Goal: Task Accomplishment & Management: Complete application form

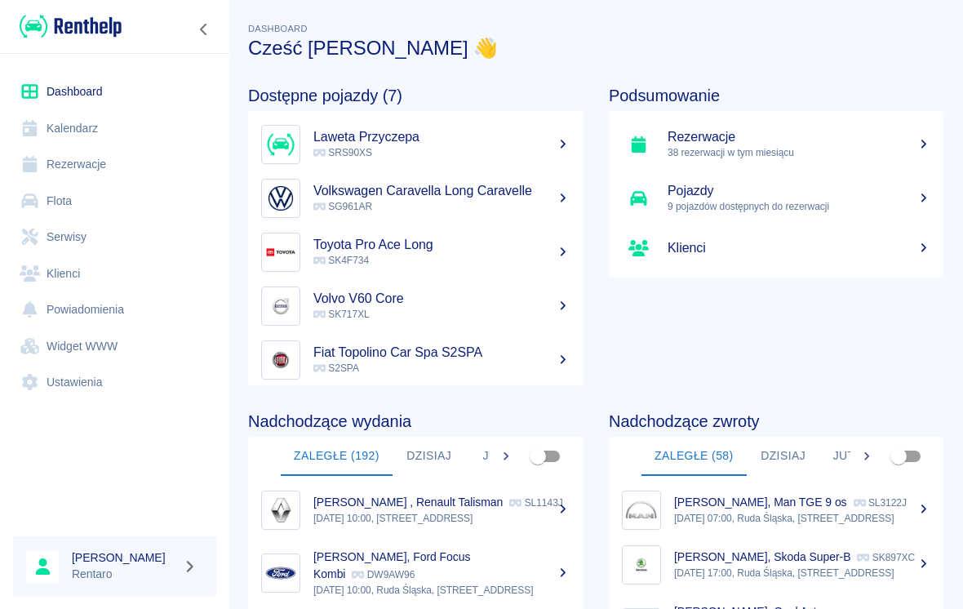
click at [55, 122] on link "Kalendarz" at bounding box center [114, 128] width 203 height 37
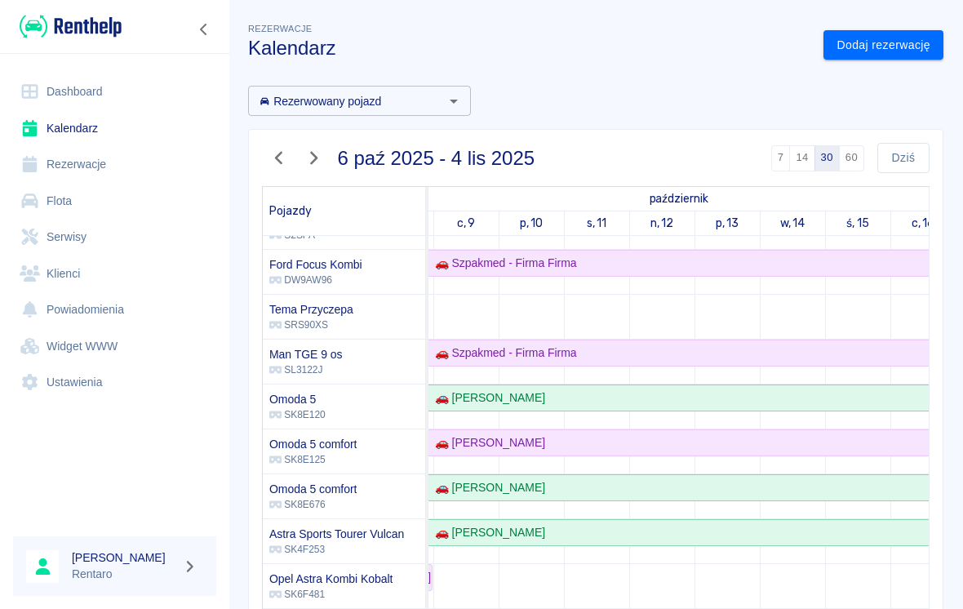
scroll to position [179, 190]
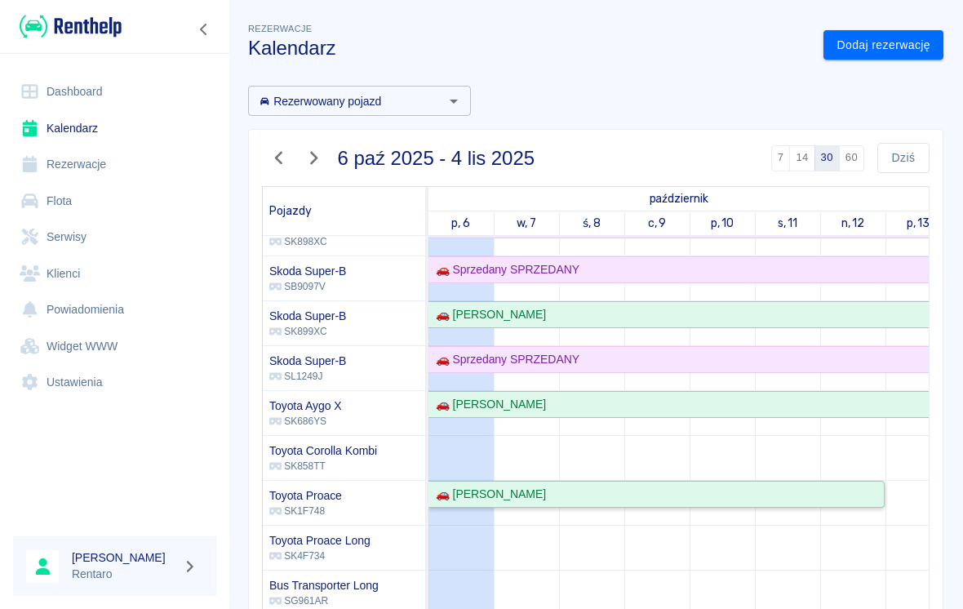
click at [797, 481] on link "🚗 [PERSON_NAME]" at bounding box center [657, 494] width 456 height 27
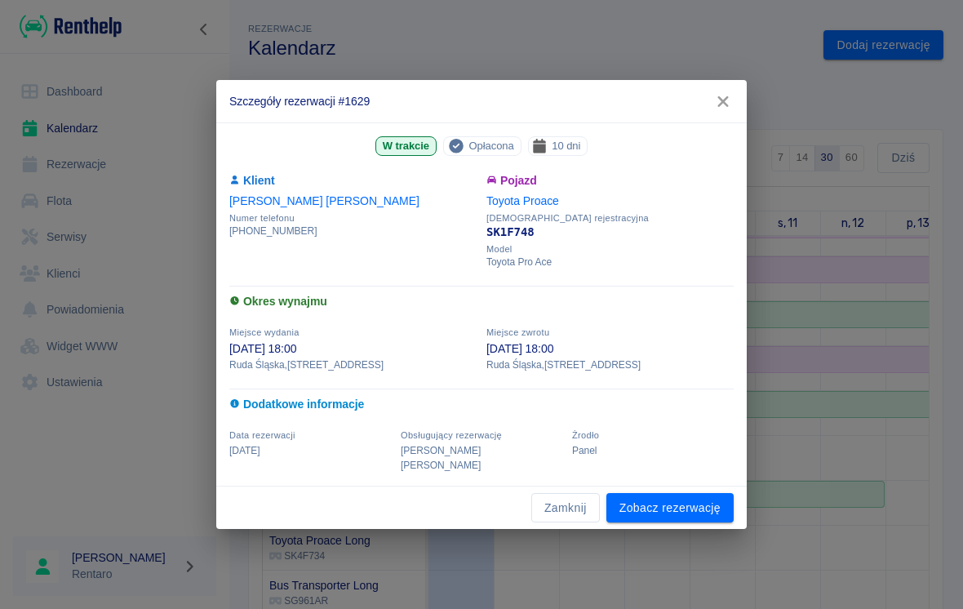
click at [675, 504] on link "Zobacz rezerwację" at bounding box center [669, 508] width 127 height 30
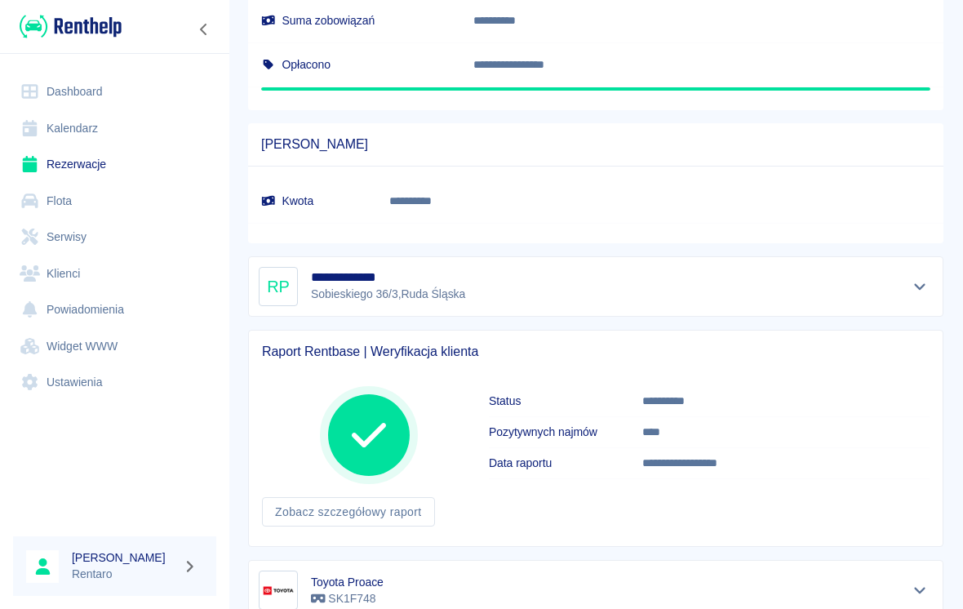
click at [921, 284] on icon "Pokaż szczegóły" at bounding box center [920, 286] width 19 height 15
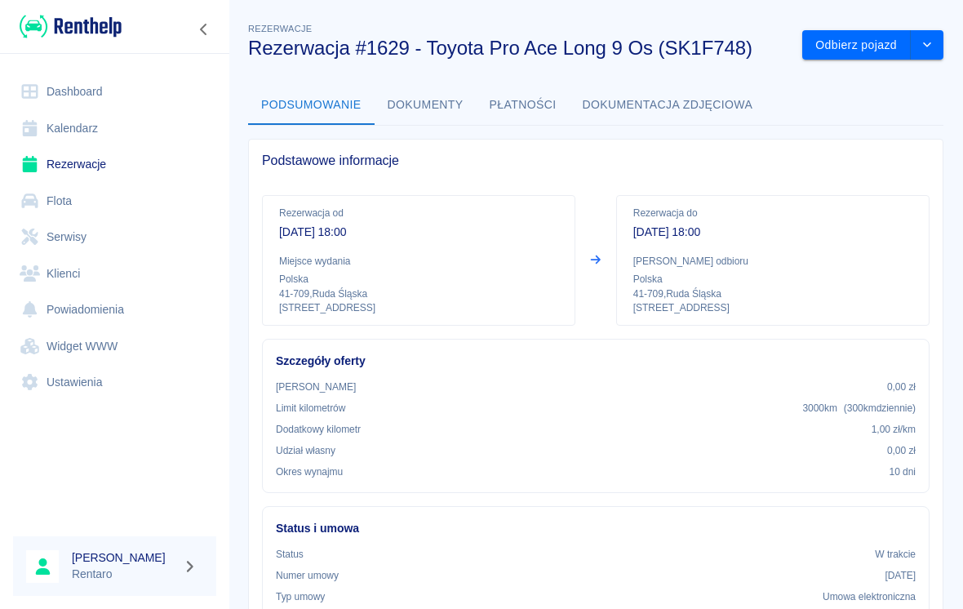
click at [70, 93] on link "Dashboard" at bounding box center [114, 91] width 203 height 37
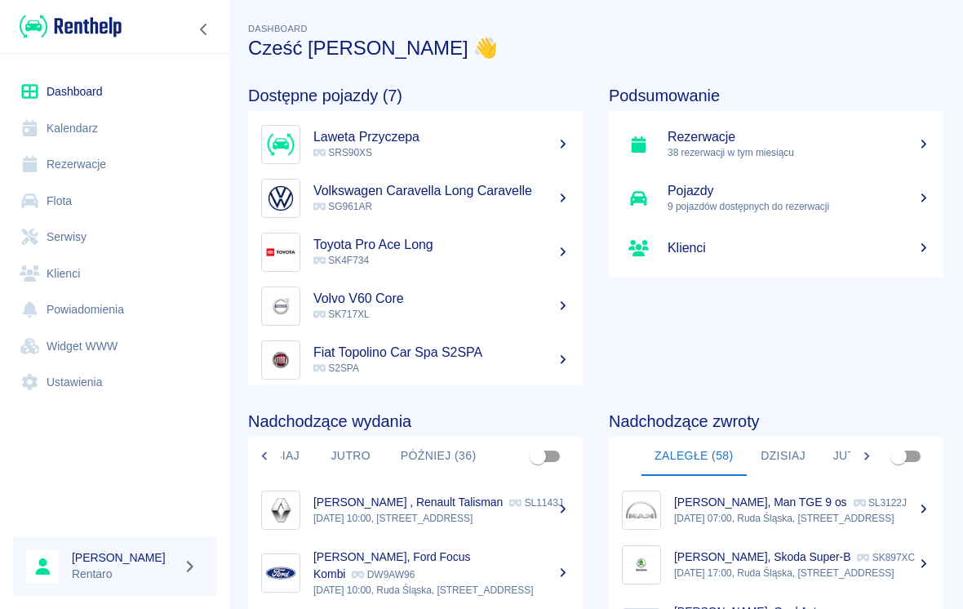
click at [73, 128] on link "Kalendarz" at bounding box center [114, 128] width 203 height 37
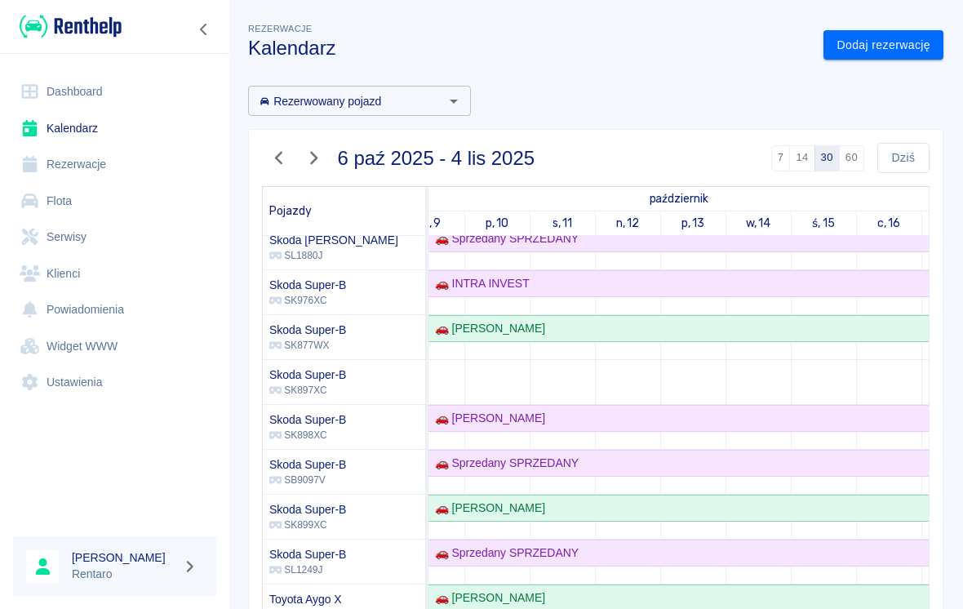
click at [882, 52] on link "Dodaj rezerwację" at bounding box center [884, 45] width 120 height 30
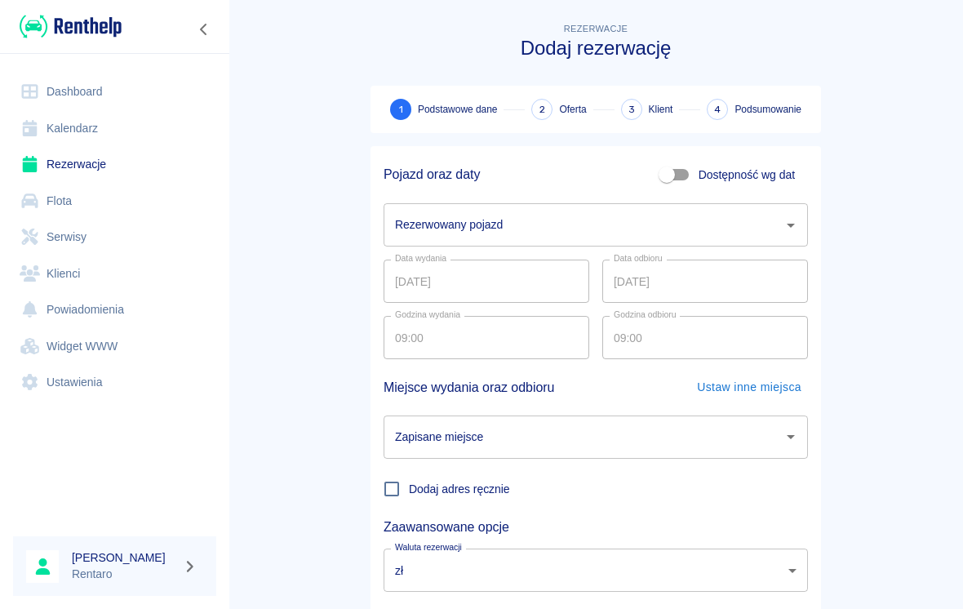
click at [659, 211] on input "Rezerwowany pojazd" at bounding box center [583, 225] width 385 height 29
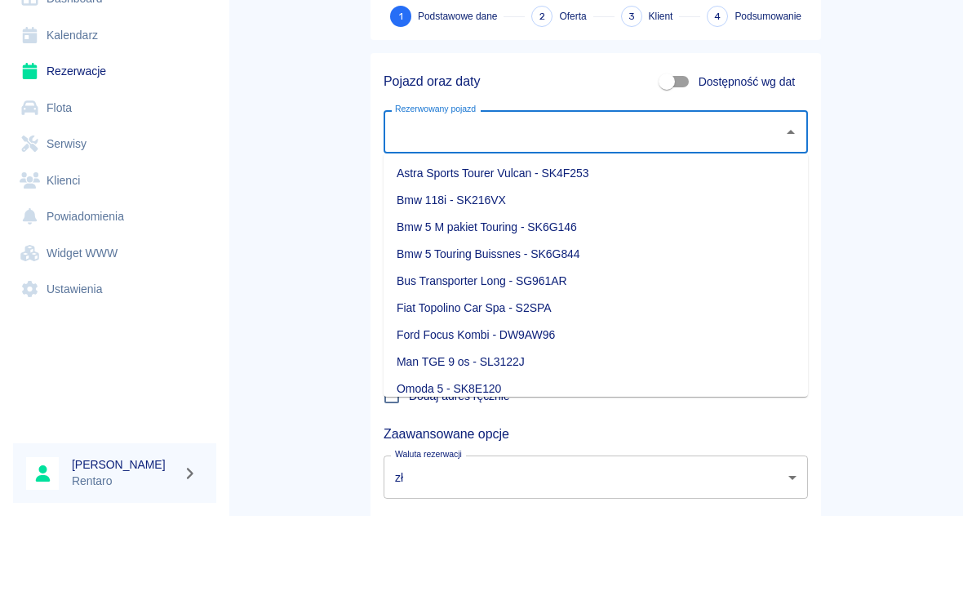
click at [679, 159] on input "Dostępność wg dat" at bounding box center [666, 174] width 93 height 31
checkbox input "true"
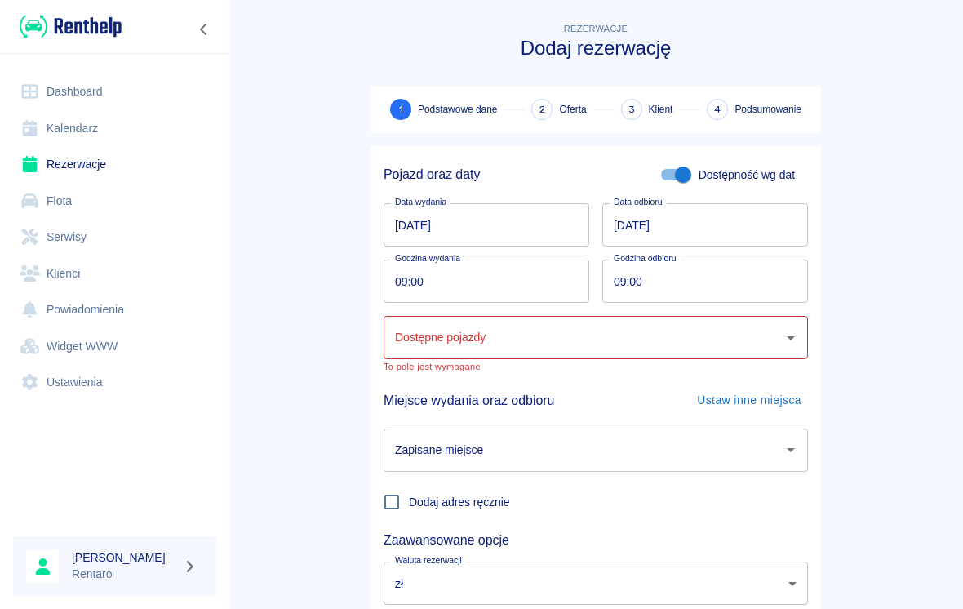
click at [414, 227] on input "[DATE]" at bounding box center [487, 224] width 206 height 43
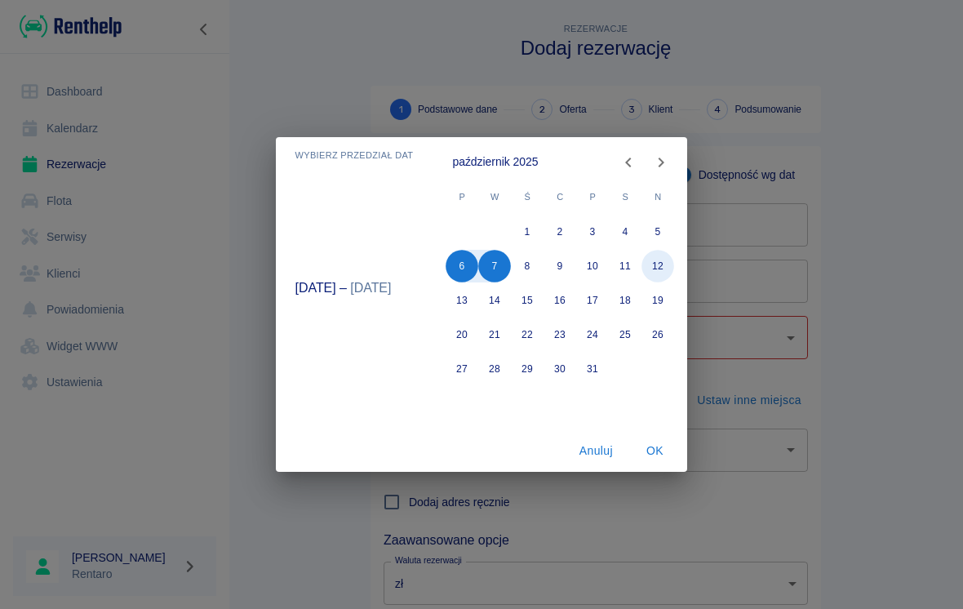
click at [655, 257] on button "12" at bounding box center [658, 266] width 33 height 33
type input "[DATE]"
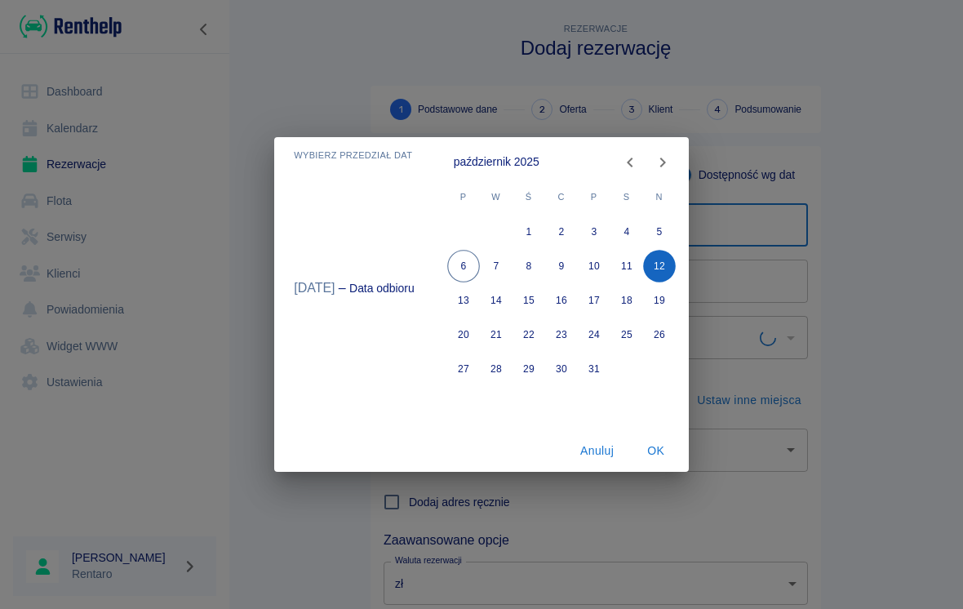
click at [651, 261] on button "12" at bounding box center [659, 266] width 33 height 33
type input "[DATE]"
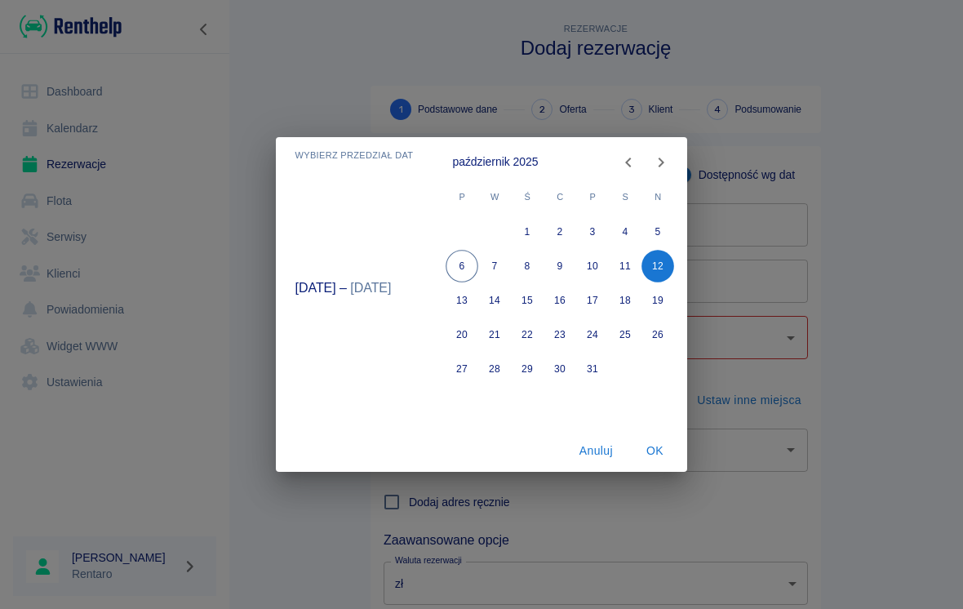
click at [649, 448] on button "OK" at bounding box center [654, 451] width 52 height 30
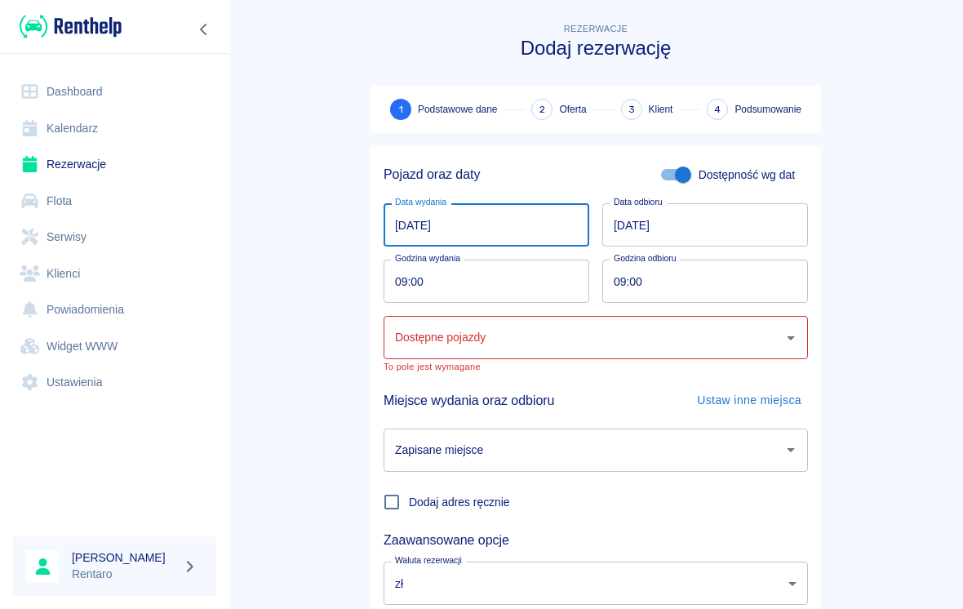
click at [397, 275] on input "09:00" at bounding box center [481, 281] width 194 height 43
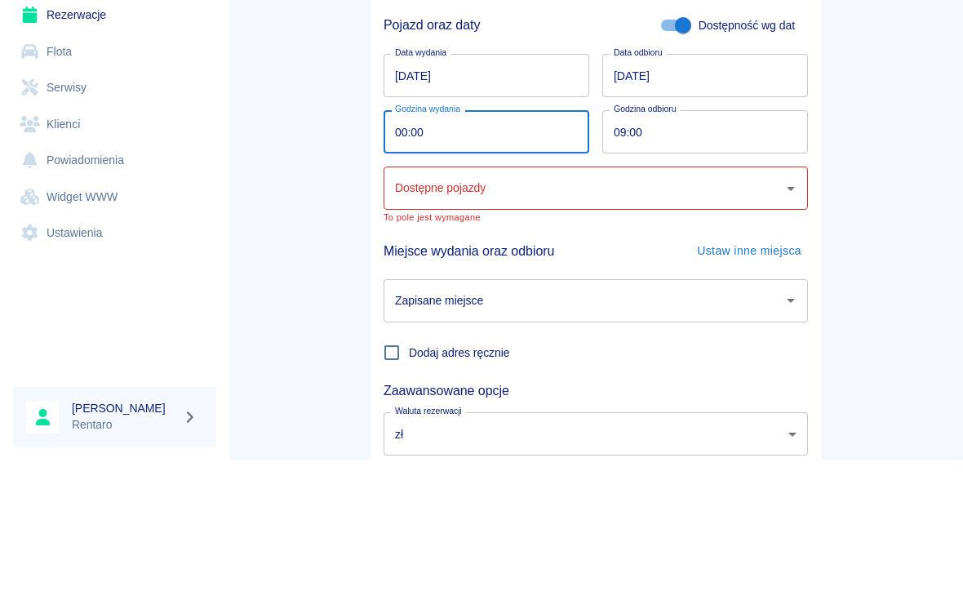
type input "08:00"
click at [621, 260] on input "09:00" at bounding box center [699, 281] width 194 height 43
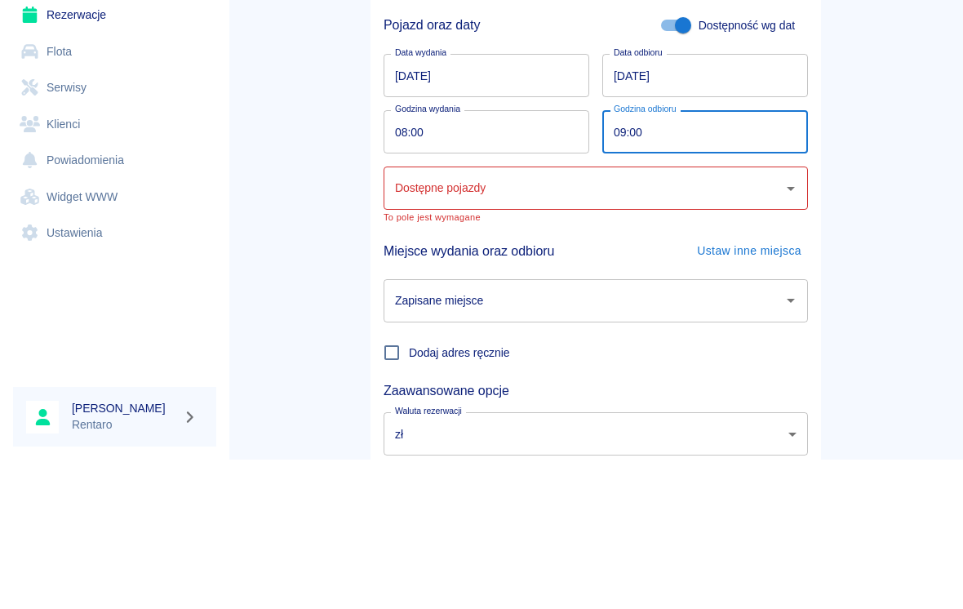
click at [619, 203] on input "[DATE]" at bounding box center [705, 224] width 206 height 43
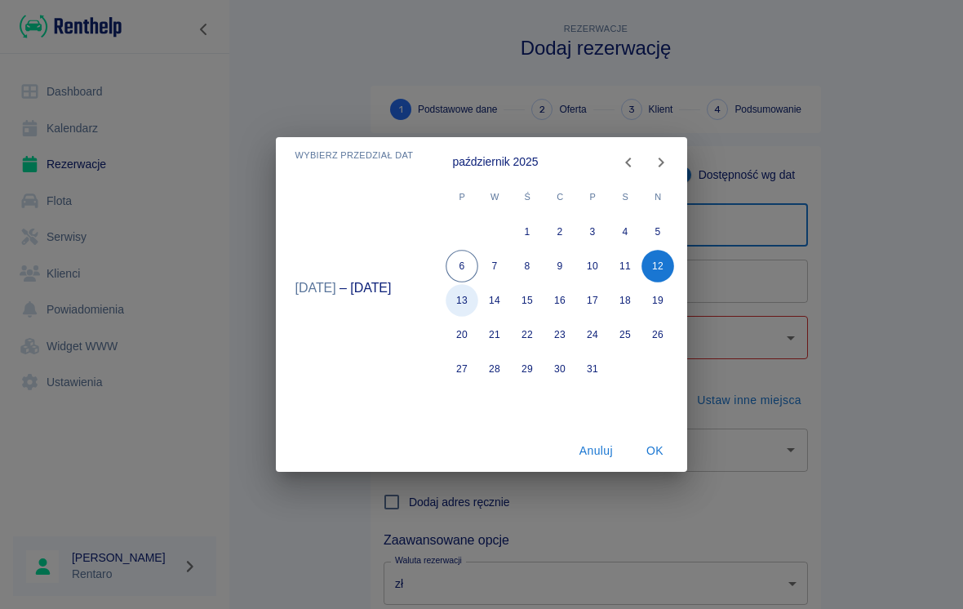
click at [464, 294] on button "13" at bounding box center [462, 300] width 33 height 33
type input "[DATE]"
click at [657, 444] on button "OK" at bounding box center [654, 451] width 52 height 30
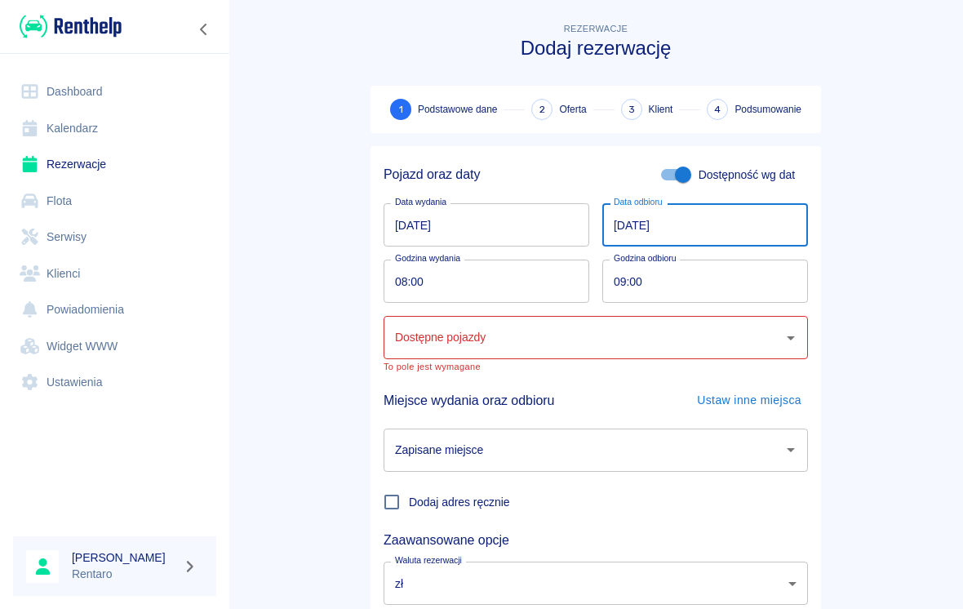
click at [623, 280] on input "09:00" at bounding box center [699, 281] width 194 height 43
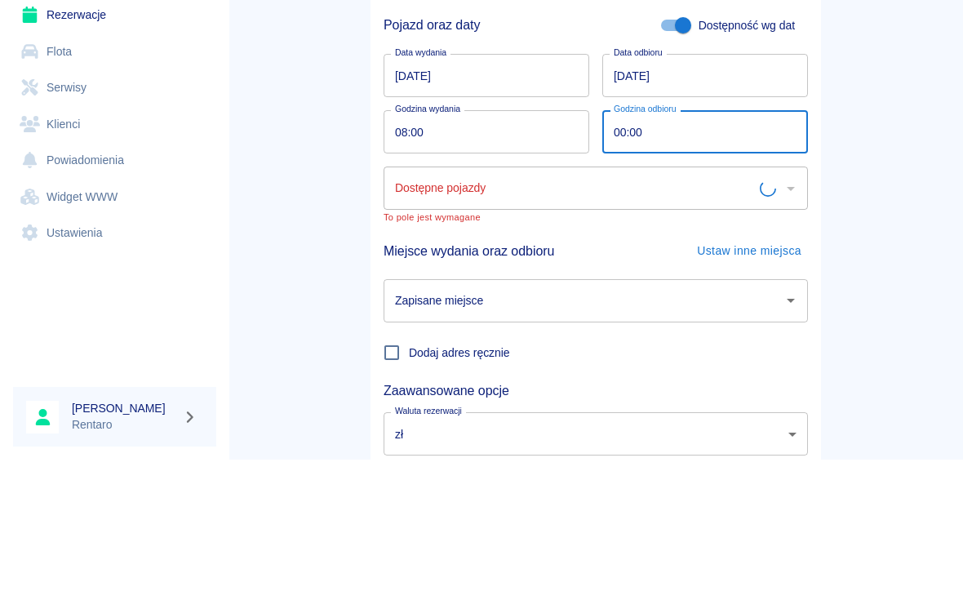
type input "08:00"
click at [583, 323] on input "Dostępne pojazdy" at bounding box center [583, 337] width 385 height 29
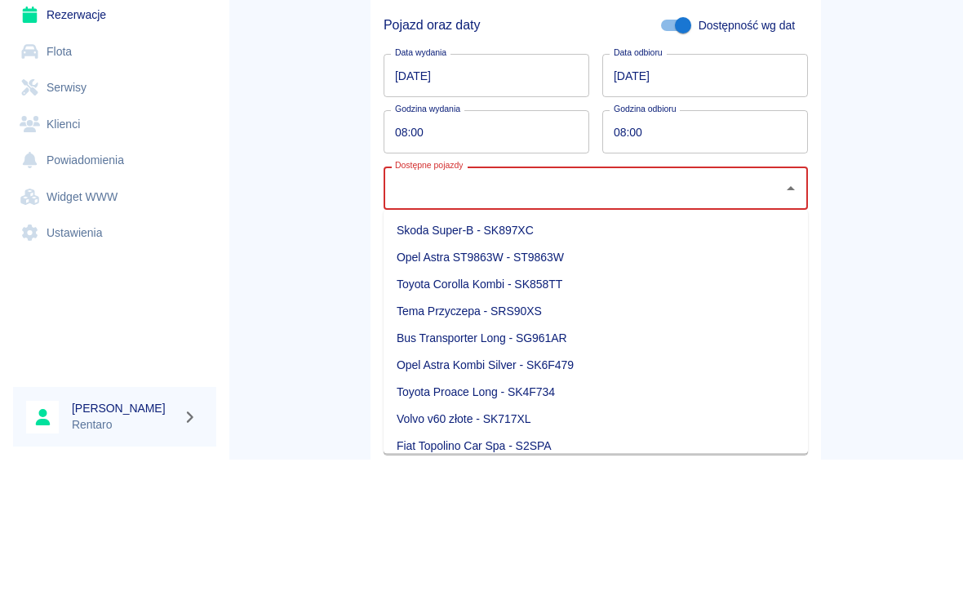
click at [533, 366] on li "Skoda Super-B - SK897XC" at bounding box center [596, 379] width 424 height 27
type input "Skoda Super-B - SK897XC"
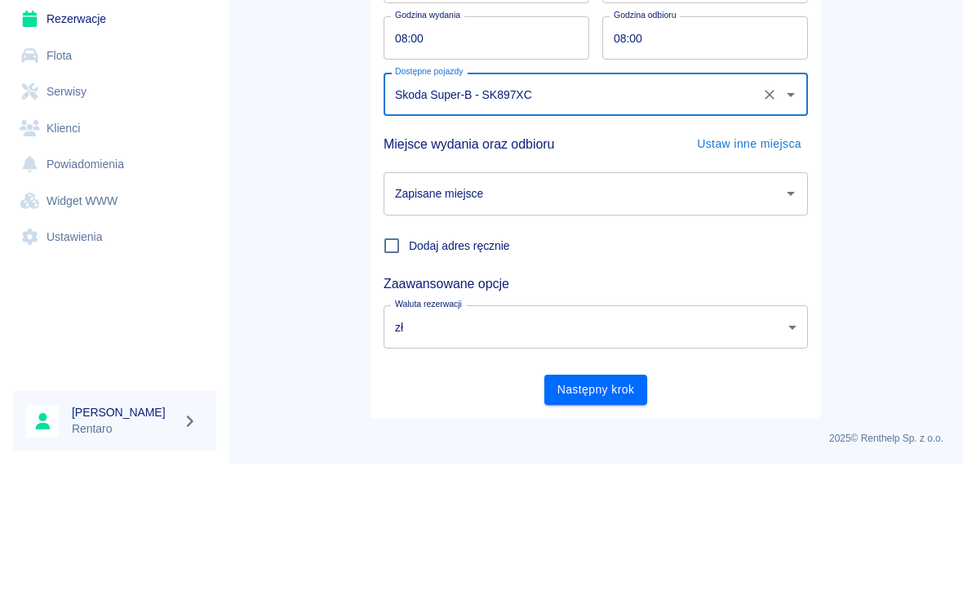
click at [575, 325] on input "Zapisane miejsce" at bounding box center [583, 339] width 385 height 29
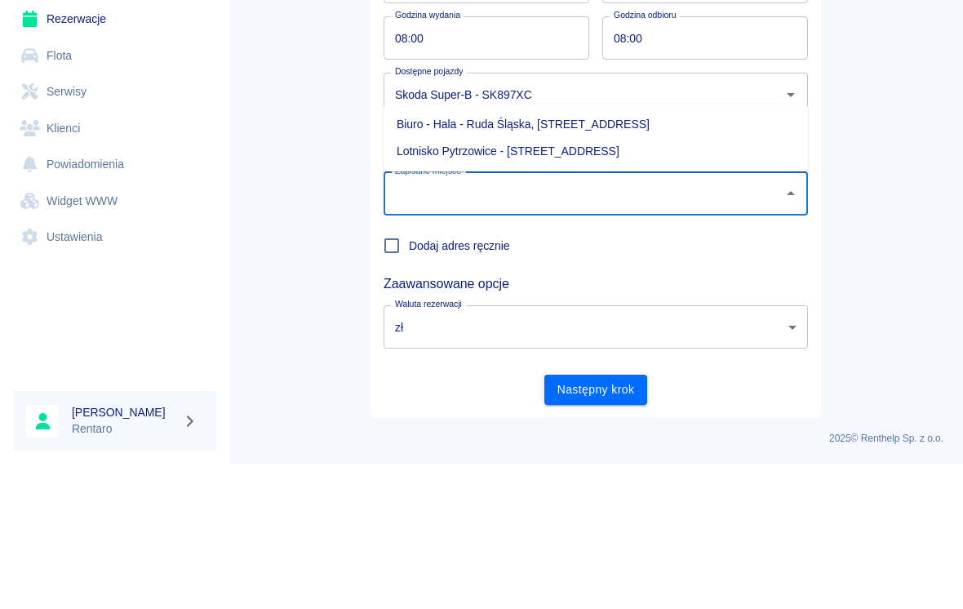
click at [551, 256] on li "Biuro - Hala - Ruda Śląska, [STREET_ADDRESS]" at bounding box center [596, 269] width 424 height 27
type input "Biuro - Hala - Ruda Śląska, [STREET_ADDRESS]"
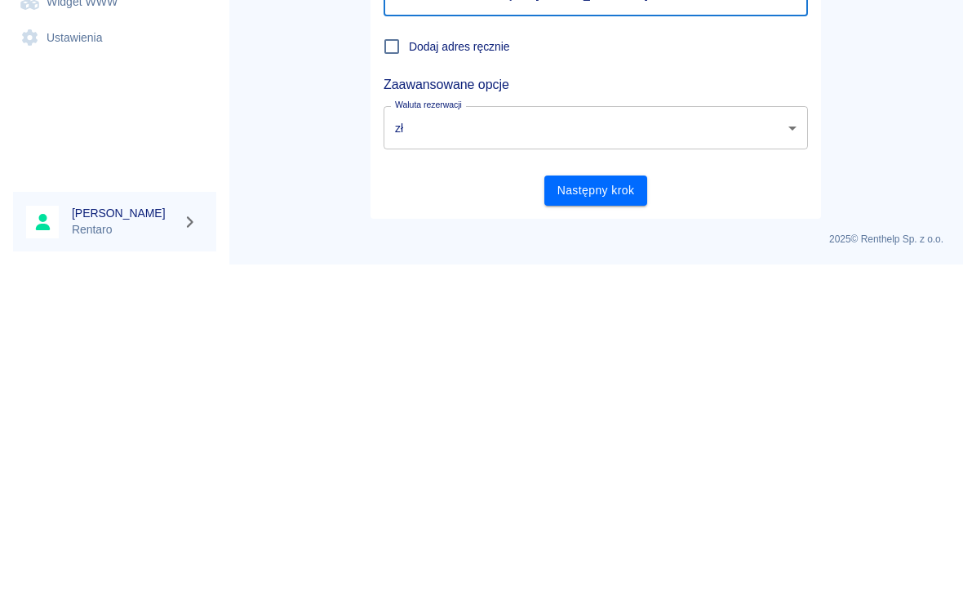
click at [597, 520] on button "Następny krok" at bounding box center [596, 535] width 104 height 30
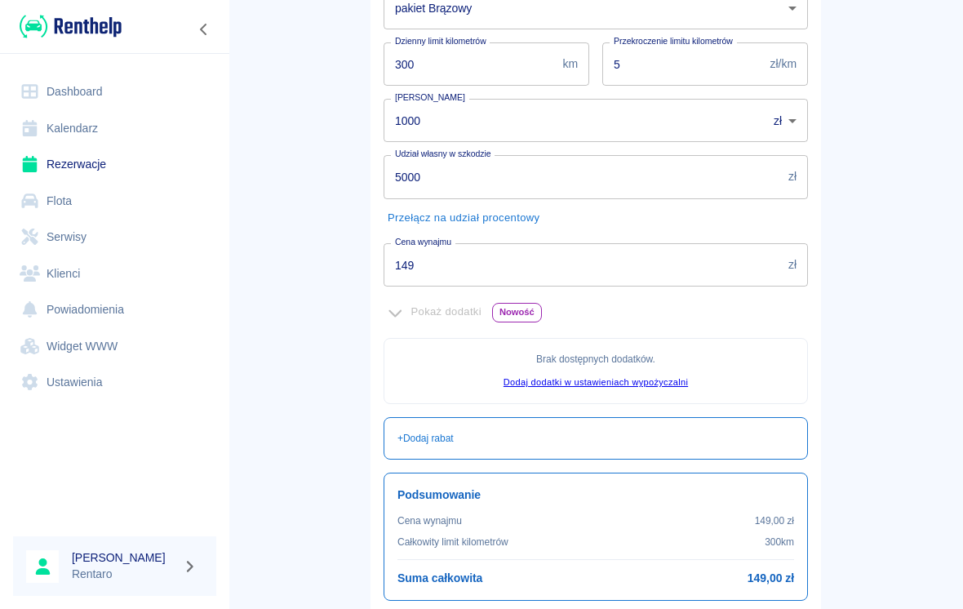
click at [527, 259] on input "149" at bounding box center [583, 264] width 398 height 43
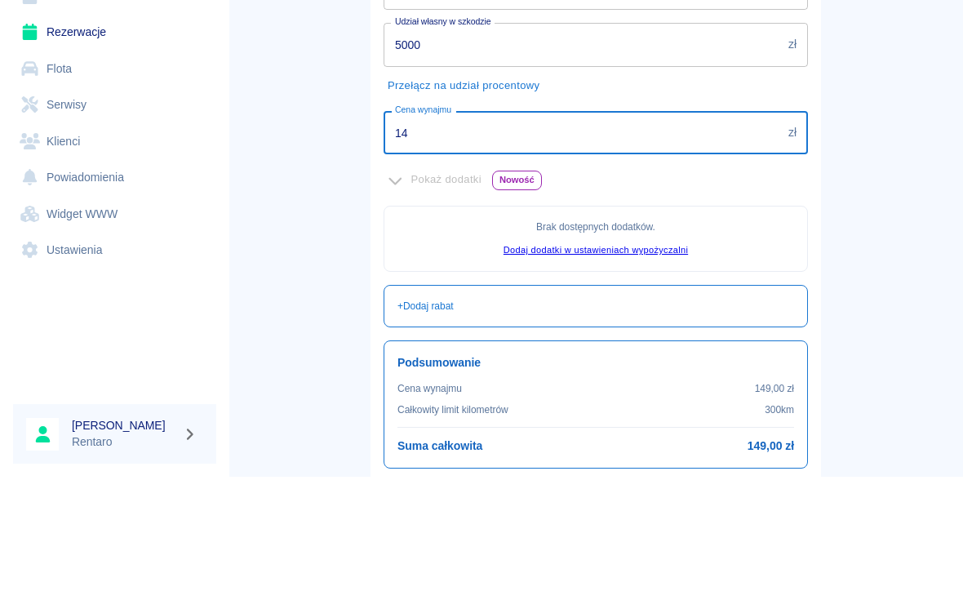
type input "1"
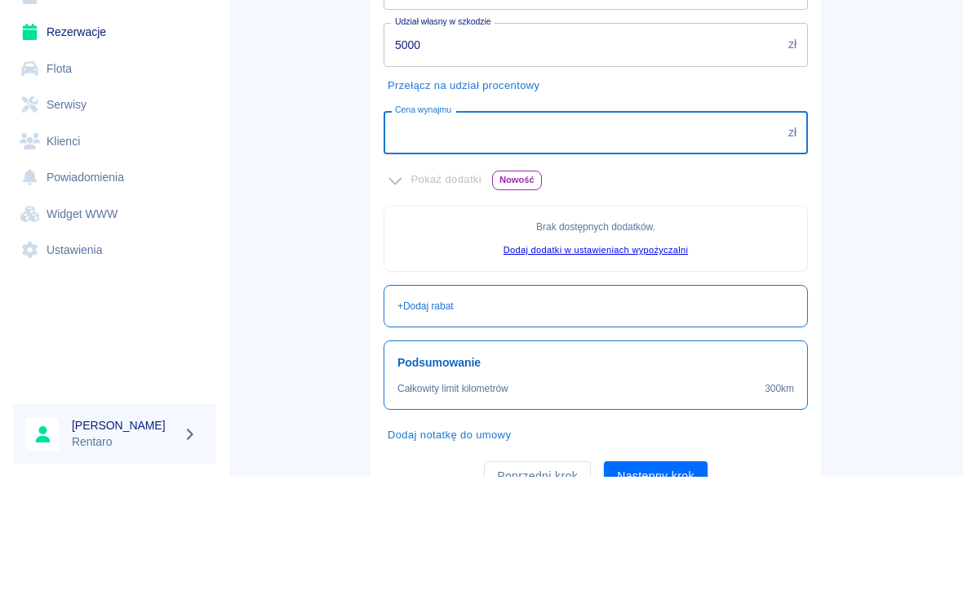
type input "0"
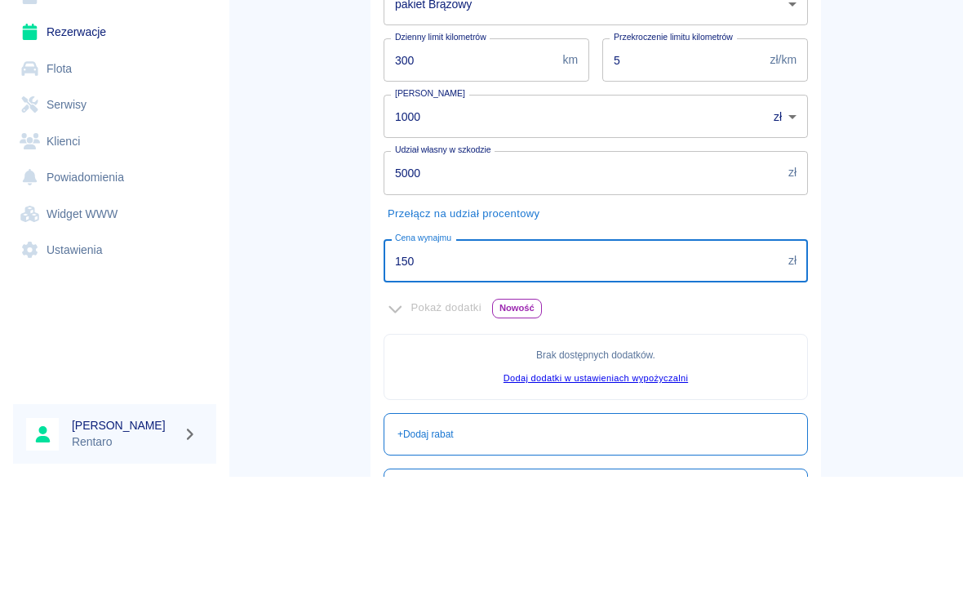
type input "150"
click at [588, 227] on input "1000" at bounding box center [570, 248] width 372 height 43
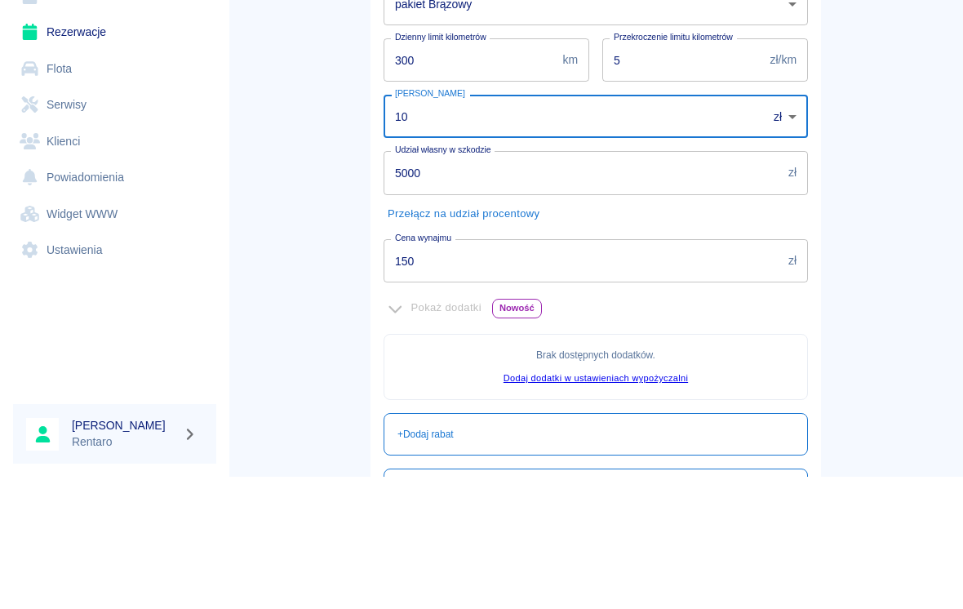
type input "1"
type input "0"
click at [566, 283] on input "5000" at bounding box center [583, 304] width 398 height 43
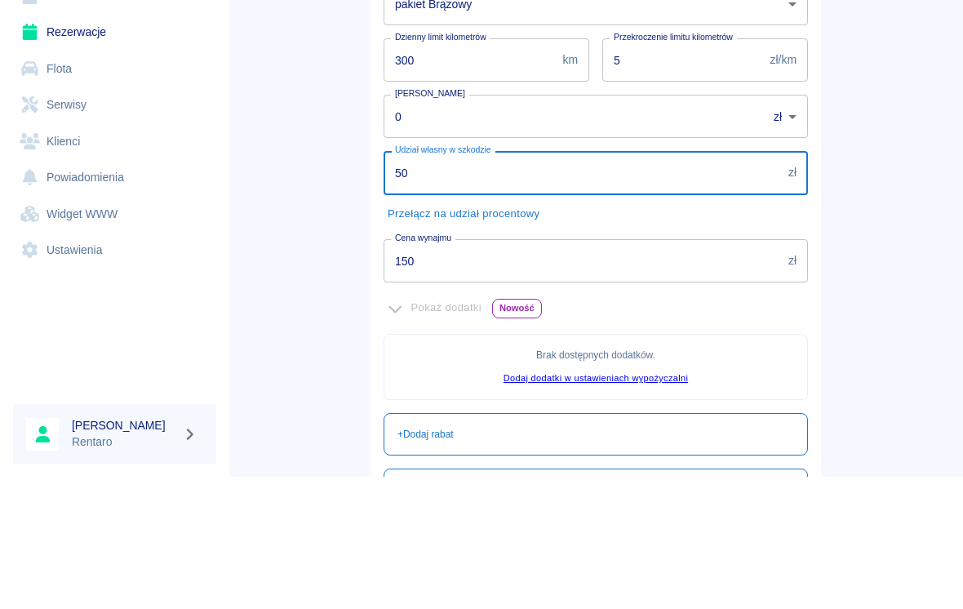
type input "5"
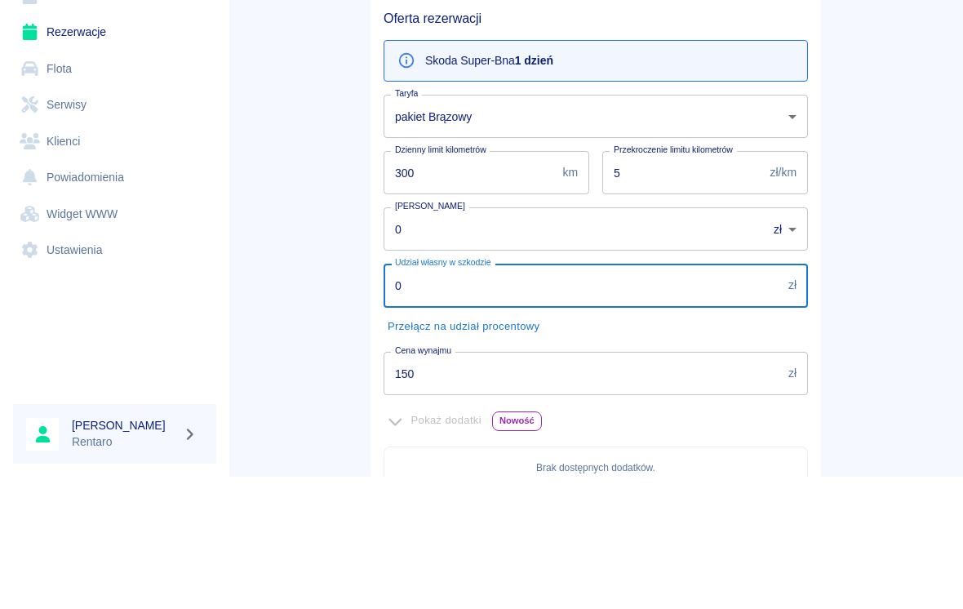
type input "0"
click at [694, 283] on input "5" at bounding box center [683, 304] width 162 height 43
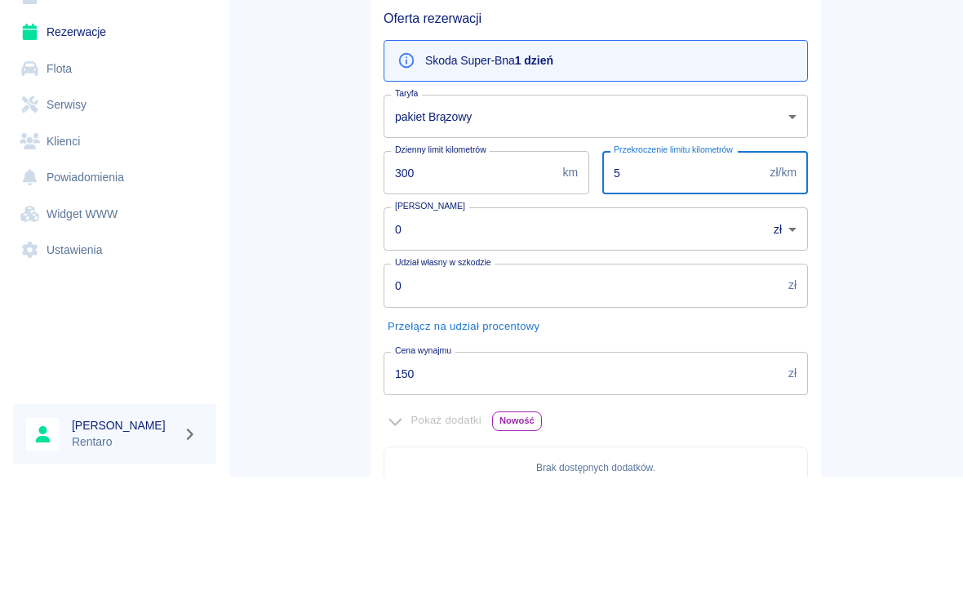
click at [681, 283] on input "5" at bounding box center [683, 304] width 162 height 43
type input "1"
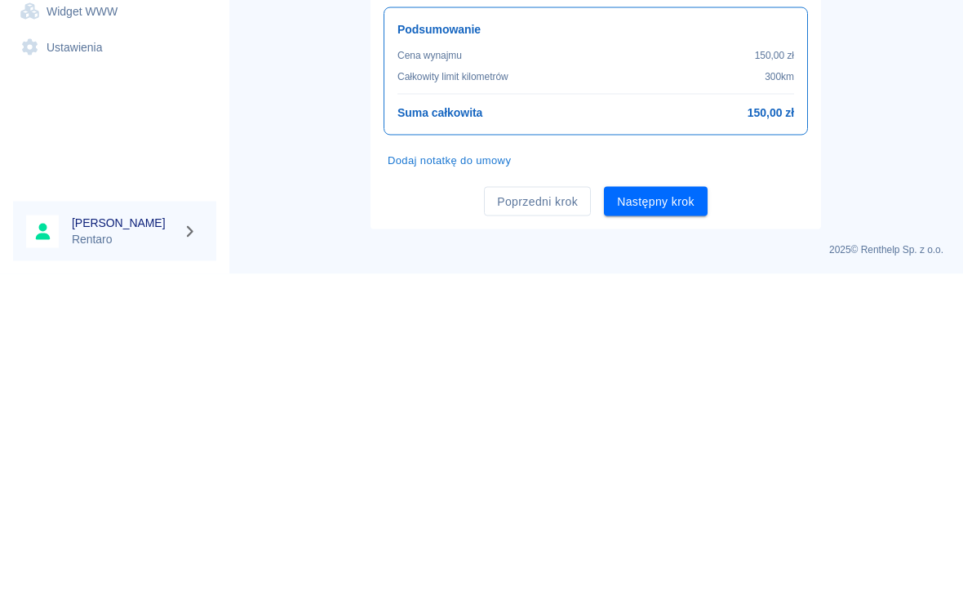
click at [666, 522] on button "Następny krok" at bounding box center [656, 537] width 104 height 30
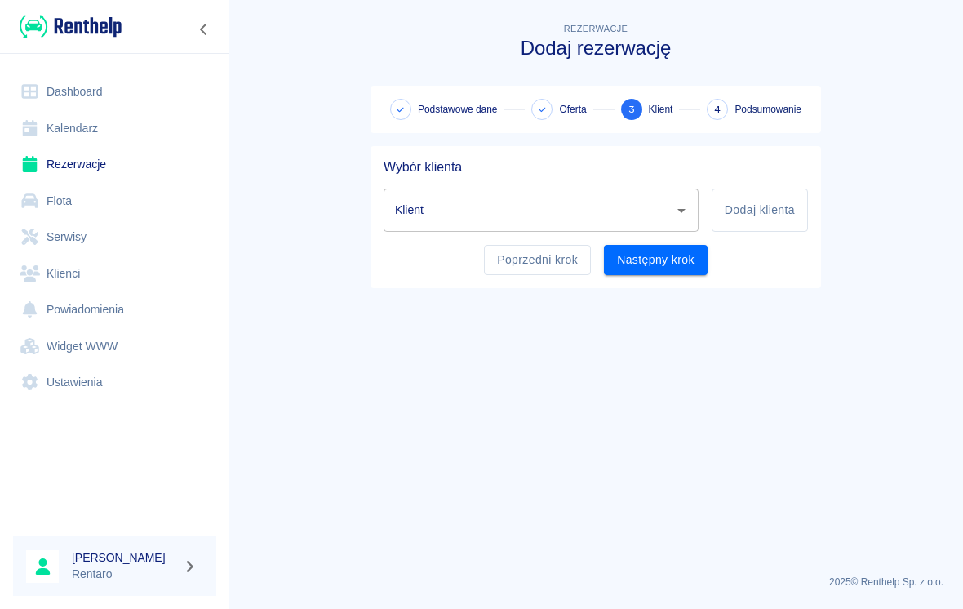
click at [482, 215] on input "Klient" at bounding box center [529, 210] width 276 height 29
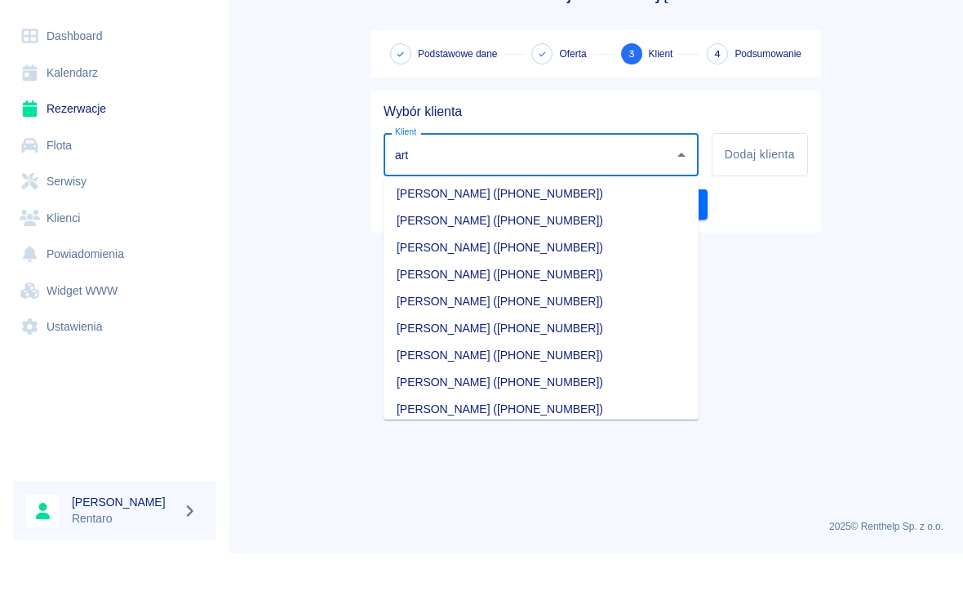
scroll to position [2, 0]
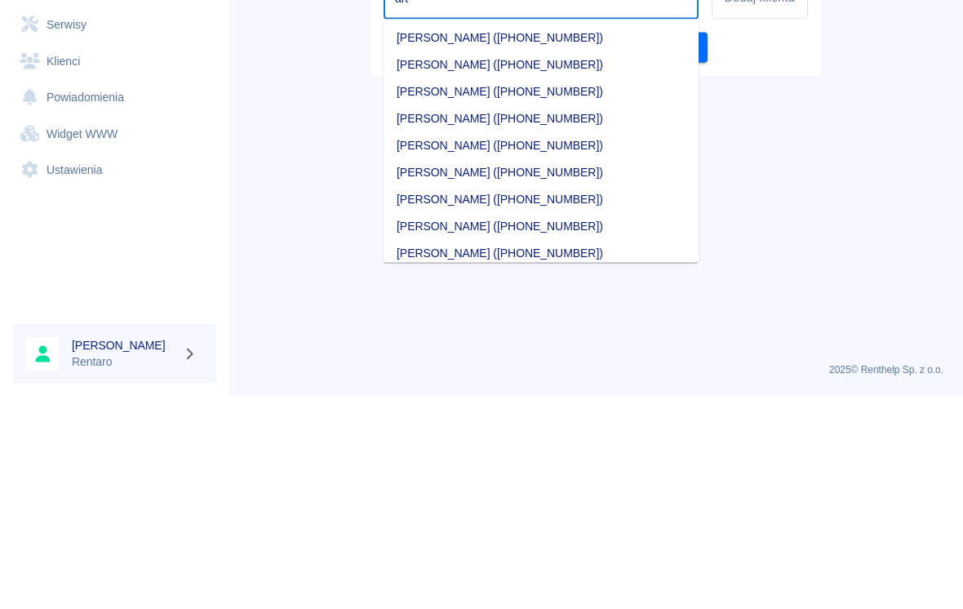
click at [475, 344] on li "[PERSON_NAME] ([PHONE_NUMBER])" at bounding box center [541, 357] width 315 height 27
type input "[PERSON_NAME] ([PHONE_NUMBER])"
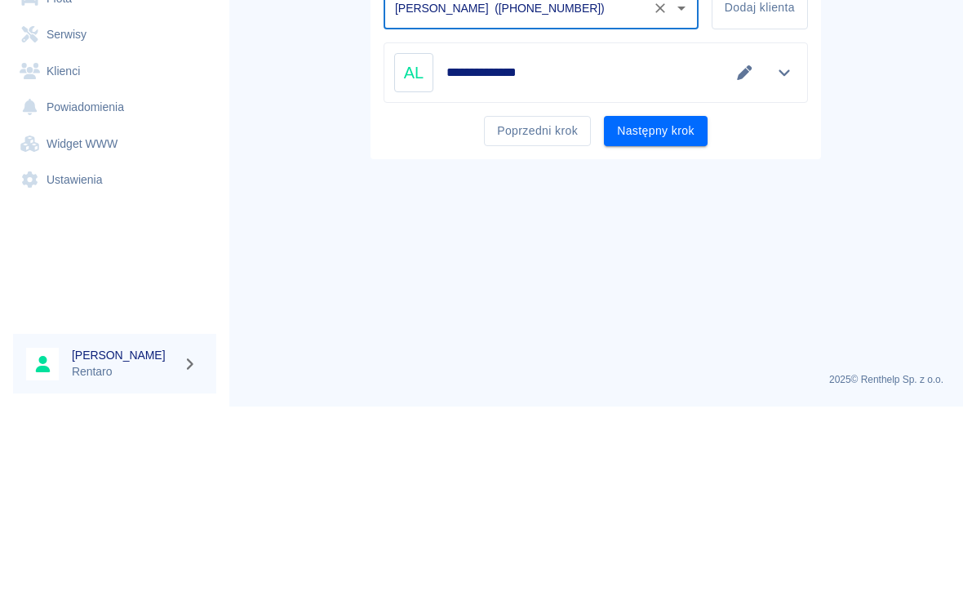
click at [652, 318] on button "Następny krok" at bounding box center [656, 333] width 104 height 30
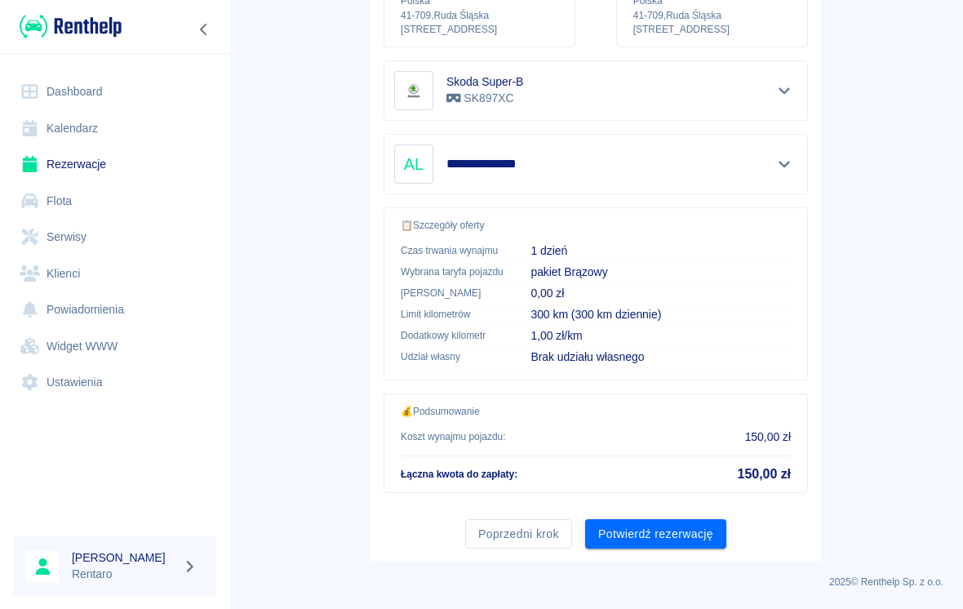
scroll to position [271, 0]
click at [651, 524] on button "Potwierdź rezerwację" at bounding box center [655, 534] width 141 height 30
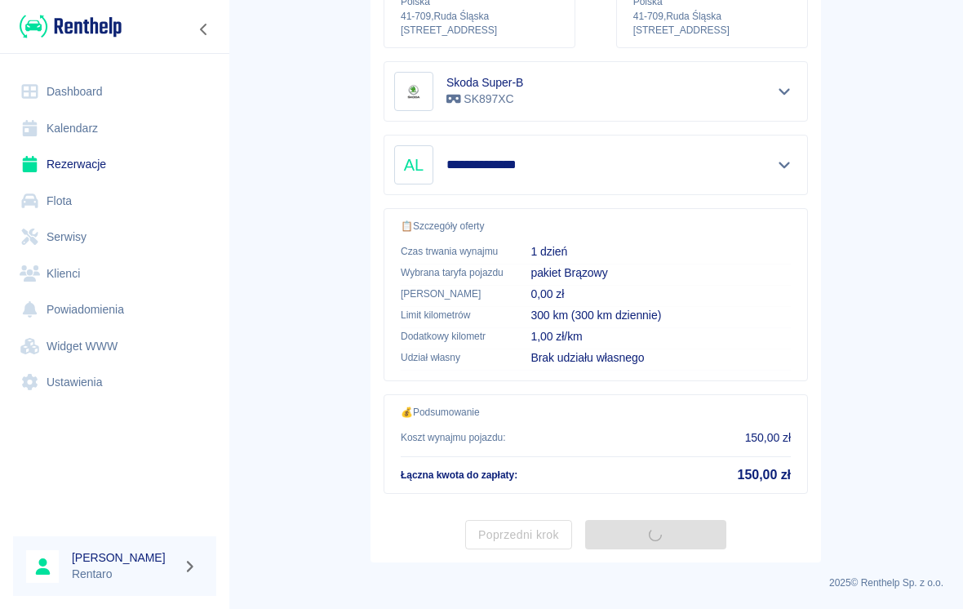
scroll to position [0, 0]
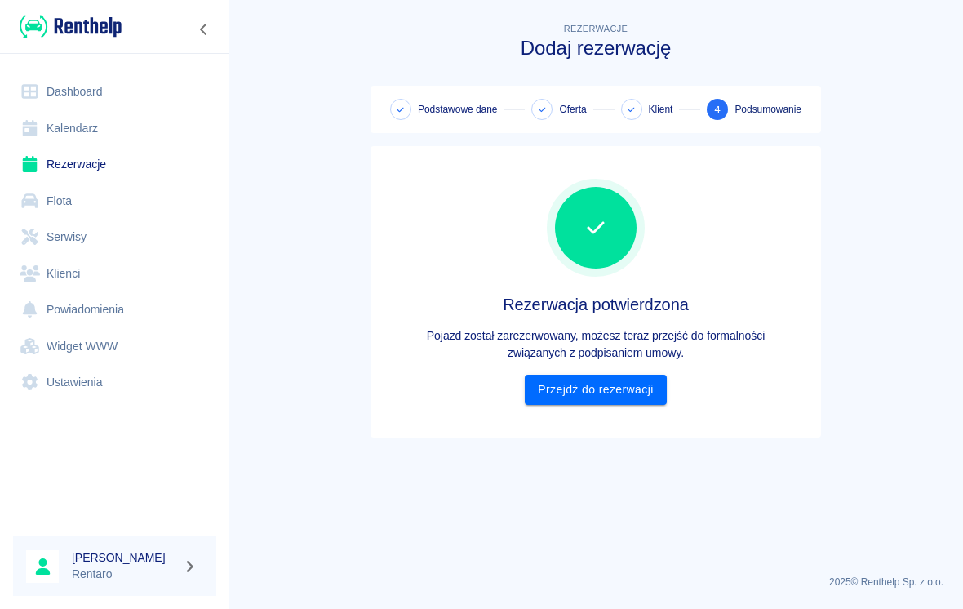
click at [618, 395] on link "Przejdź do rezerwacji" at bounding box center [595, 390] width 141 height 30
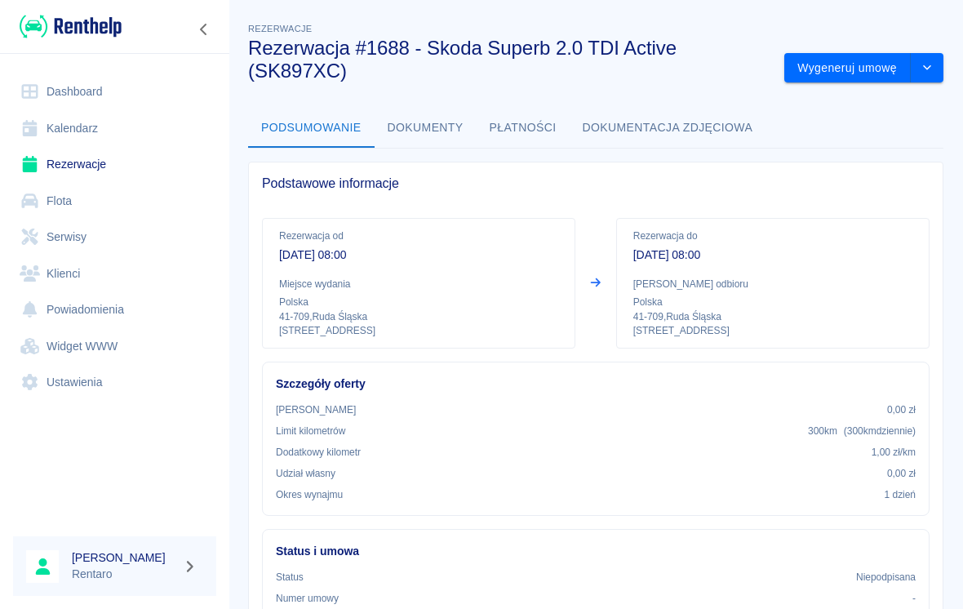
click at [87, 125] on link "Kalendarz" at bounding box center [114, 128] width 203 height 37
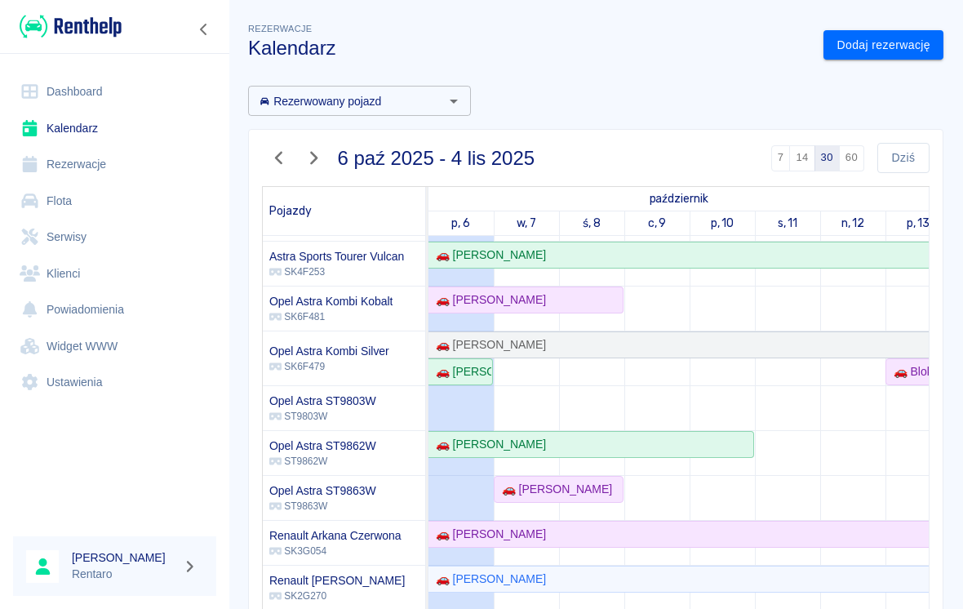
scroll to position [439, 0]
